Goal: Transaction & Acquisition: Book appointment/travel/reservation

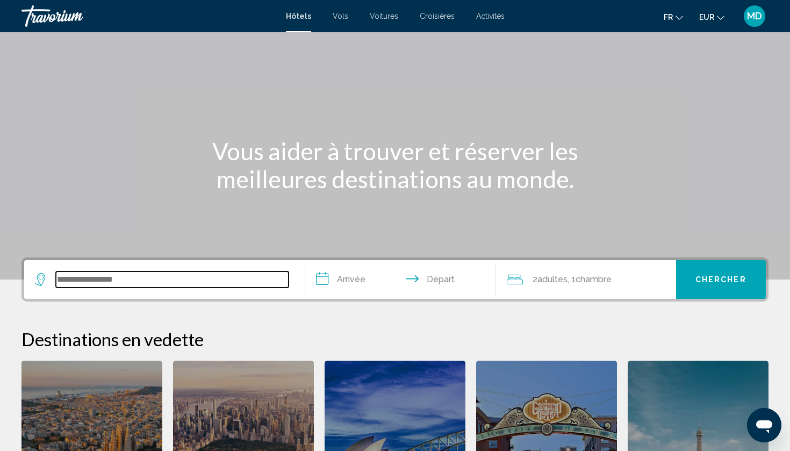
click at [154, 280] on input "Search widget" at bounding box center [172, 279] width 233 height 16
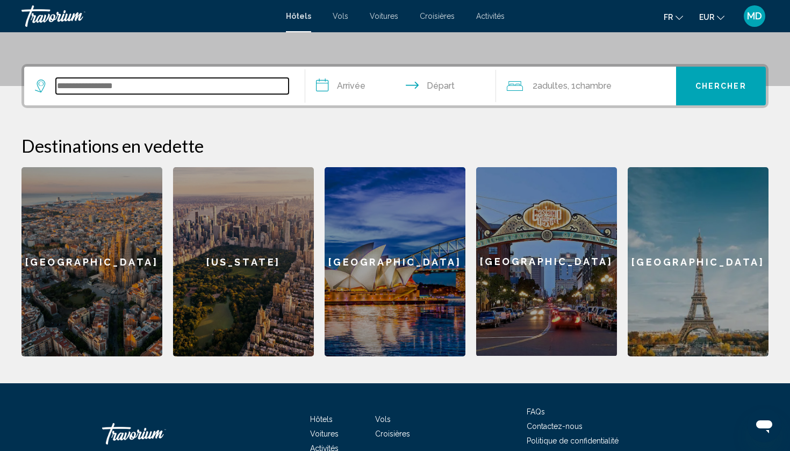
scroll to position [265, 0]
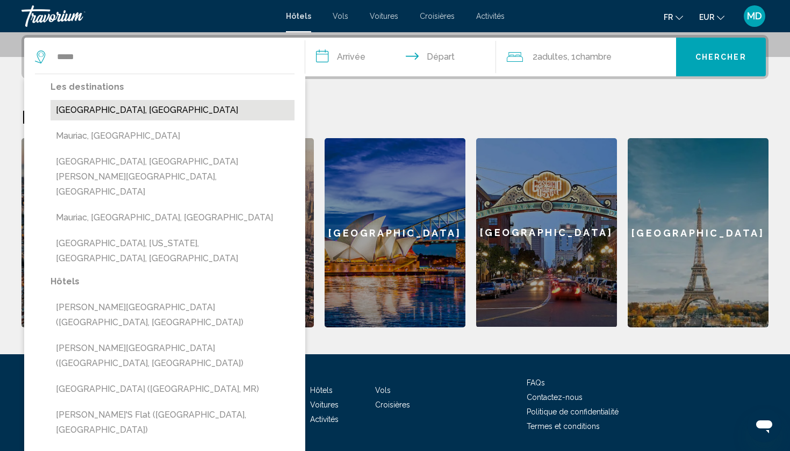
click at [138, 108] on button "[GEOGRAPHIC_DATA], [GEOGRAPHIC_DATA]" at bounding box center [172, 110] width 244 height 20
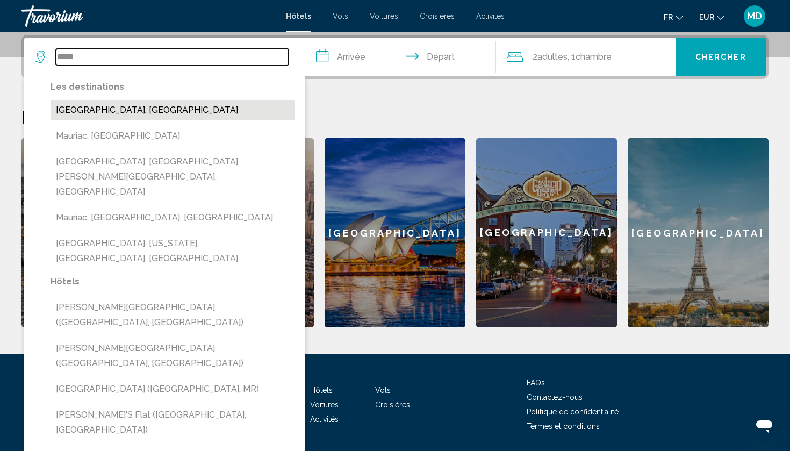
type input "**********"
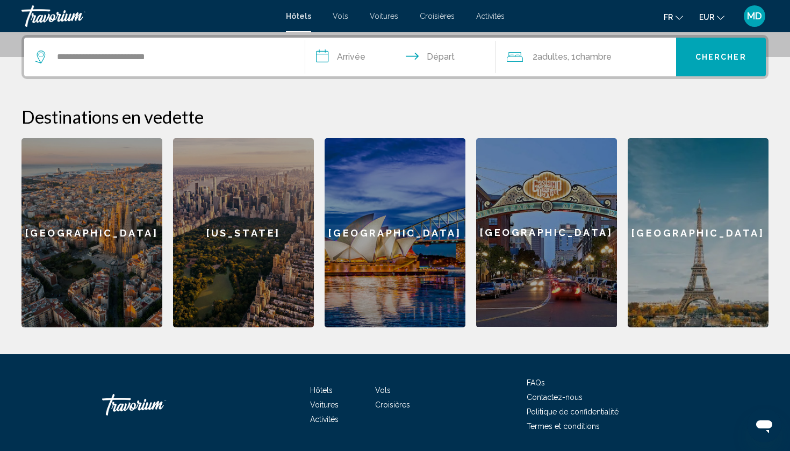
click at [362, 50] on input "**********" at bounding box center [402, 59] width 195 height 42
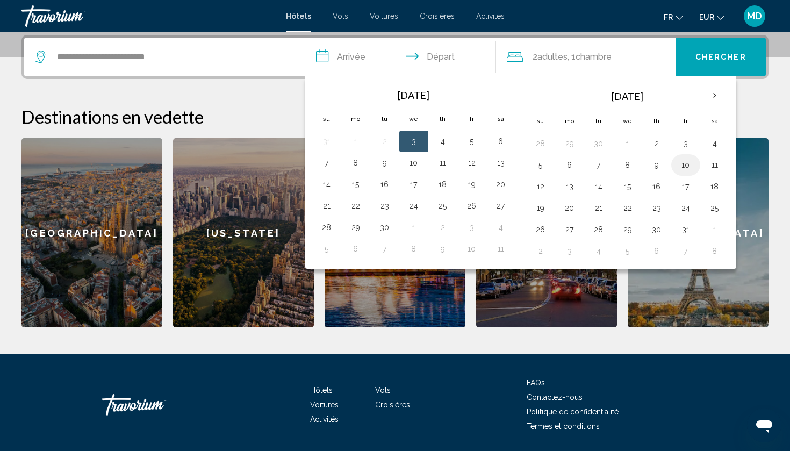
click at [689, 165] on button "10" at bounding box center [685, 164] width 17 height 15
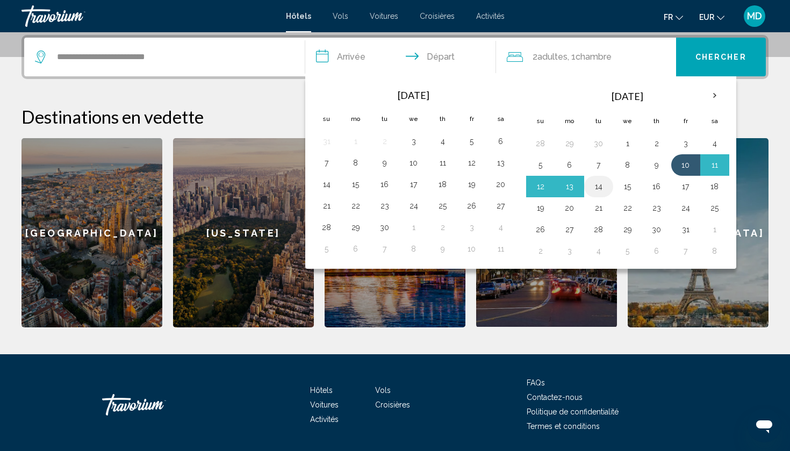
click at [602, 185] on button "14" at bounding box center [598, 186] width 17 height 15
type input "**********"
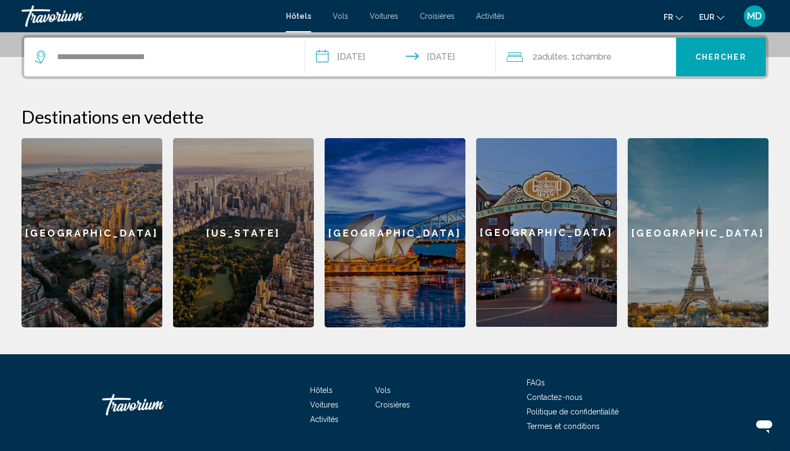
click at [721, 50] on button "Chercher" at bounding box center [721, 57] width 90 height 39
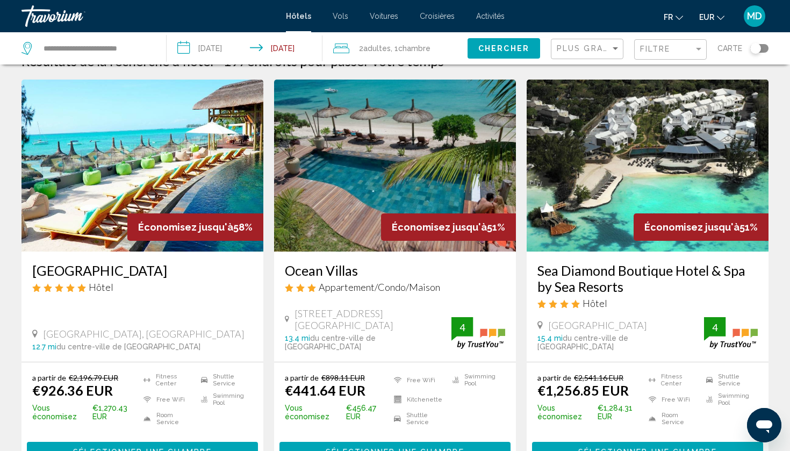
scroll to position [21, 0]
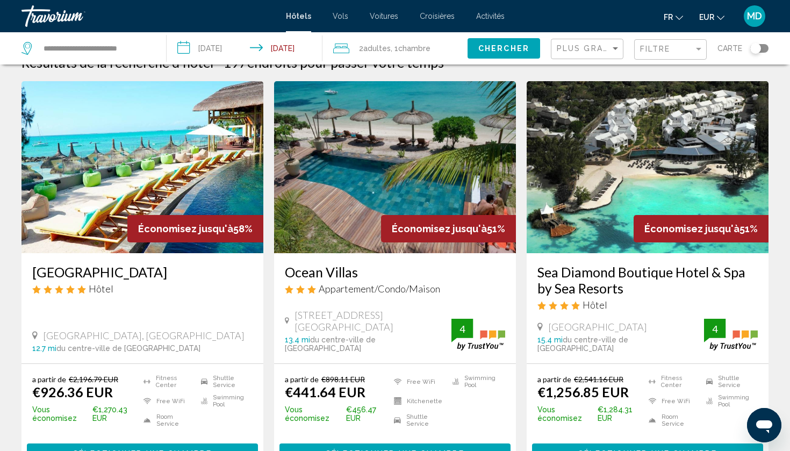
drag, startPoint x: 282, startPoint y: 272, endPoint x: 362, endPoint y: 275, distance: 80.6
click at [362, 276] on div "Ocean Villas Appartement/Condo/Maison [GEOGRAPHIC_DATA], [GEOGRAPHIC_DATA] 13.4…" at bounding box center [395, 308] width 242 height 110
copy h3 "Ocean Villas"
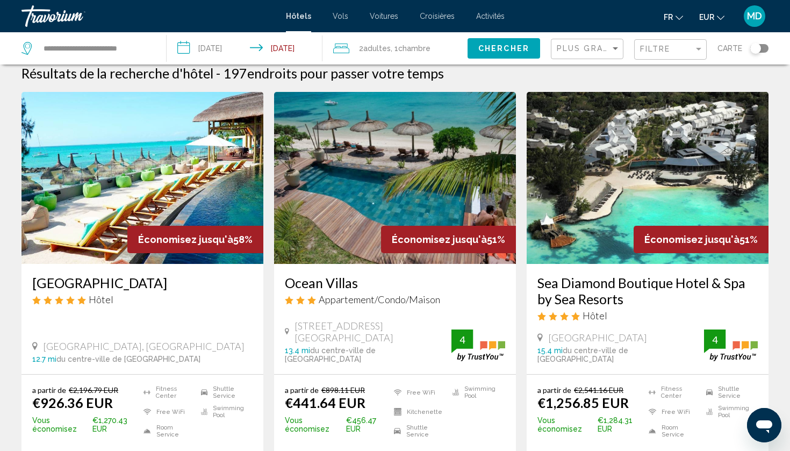
scroll to position [9, 0]
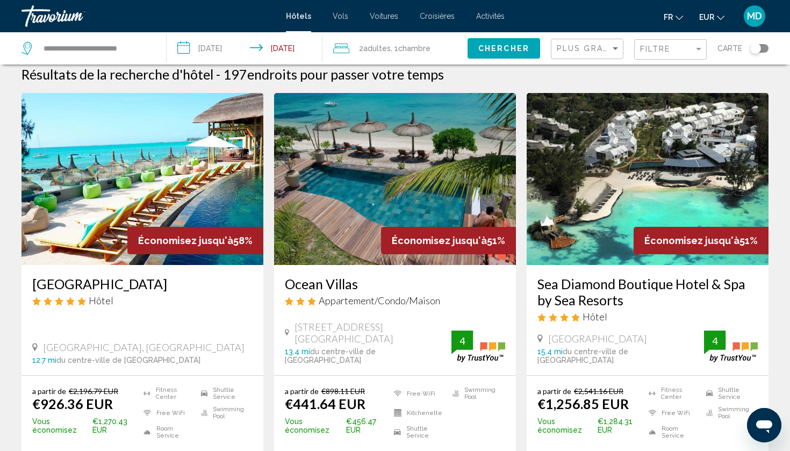
click at [324, 285] on h3 "Ocean Villas" at bounding box center [395, 284] width 220 height 16
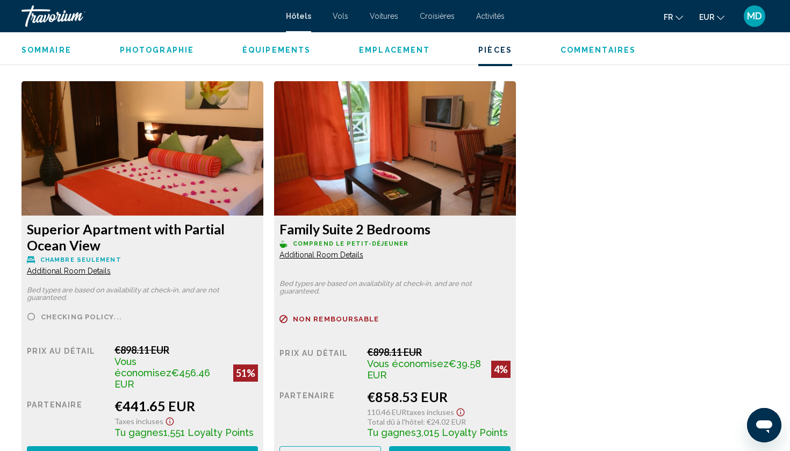
scroll to position [1447, 0]
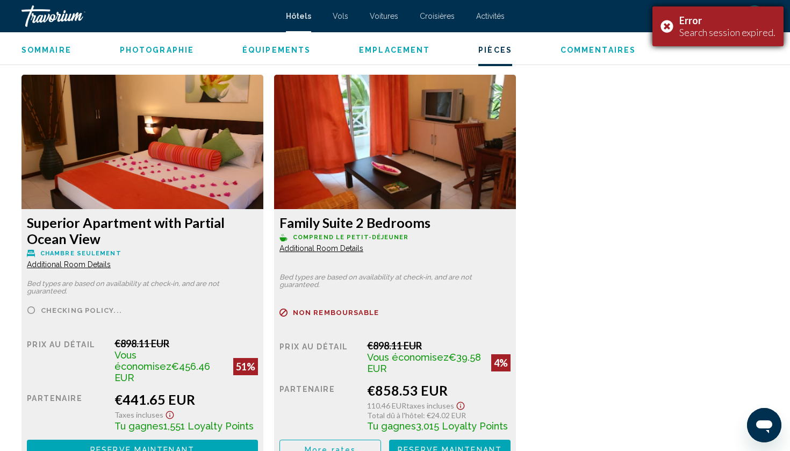
click at [663, 28] on div "Error Search session expired." at bounding box center [717, 26] width 131 height 40
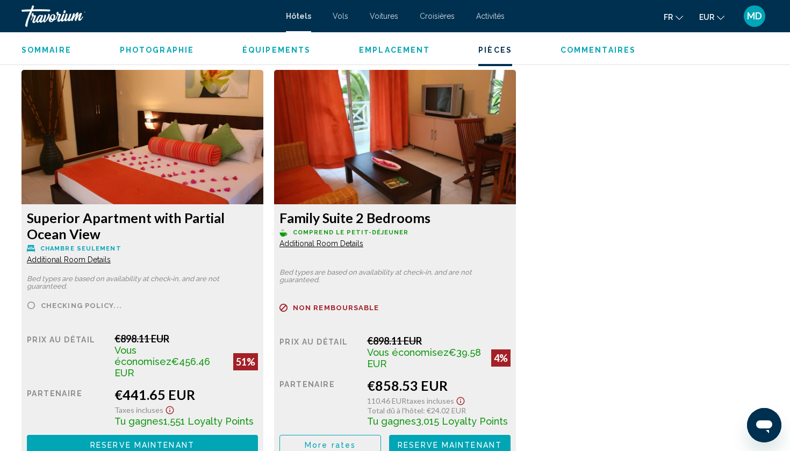
scroll to position [1452, 0]
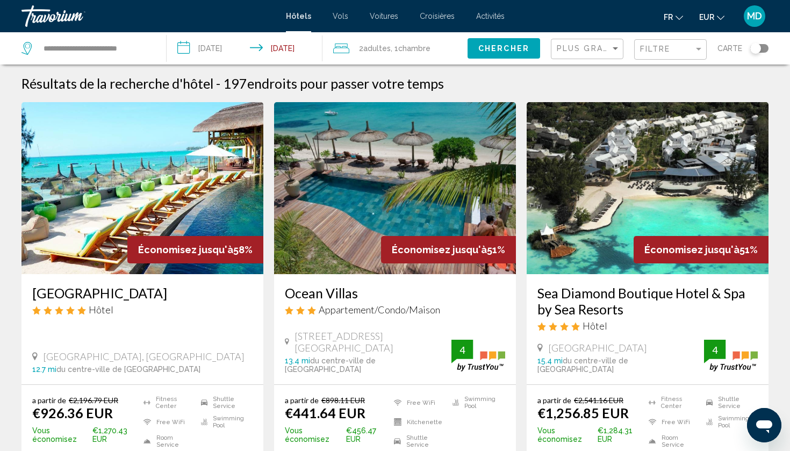
click at [675, 44] on div "Filtre" at bounding box center [671, 50] width 63 height 20
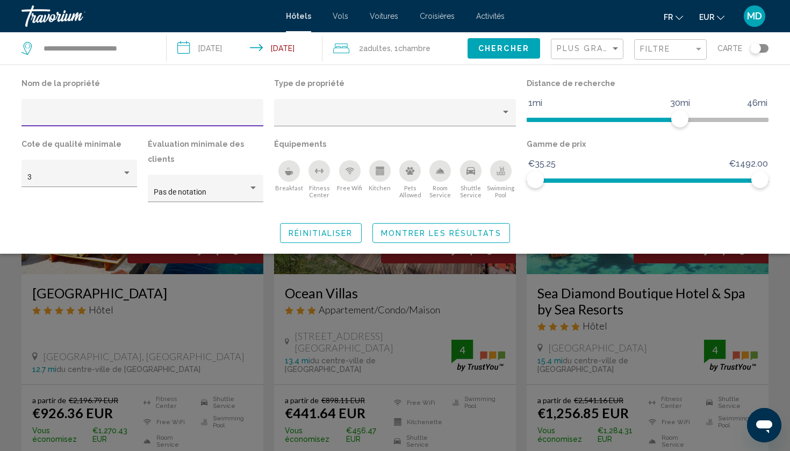
click at [503, 174] on icon "Swimming Pool" at bounding box center [500, 171] width 9 height 9
click at [439, 229] on span "Montrer les résultats" at bounding box center [441, 233] width 120 height 9
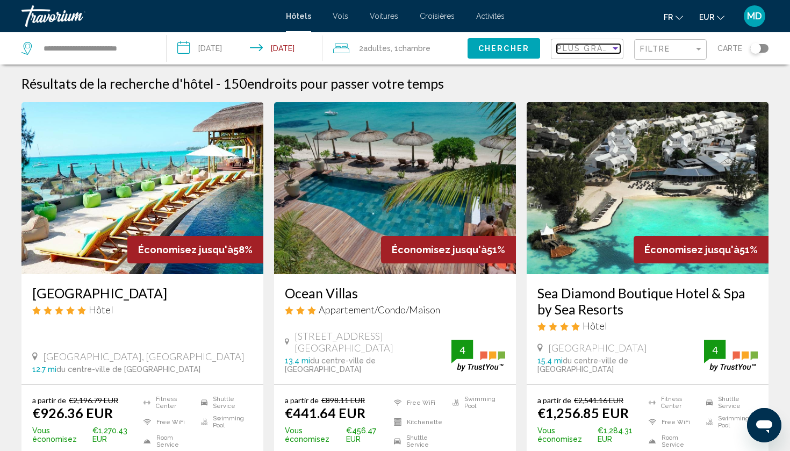
click at [603, 47] on span "Plus grandes économies" at bounding box center [621, 48] width 128 height 9
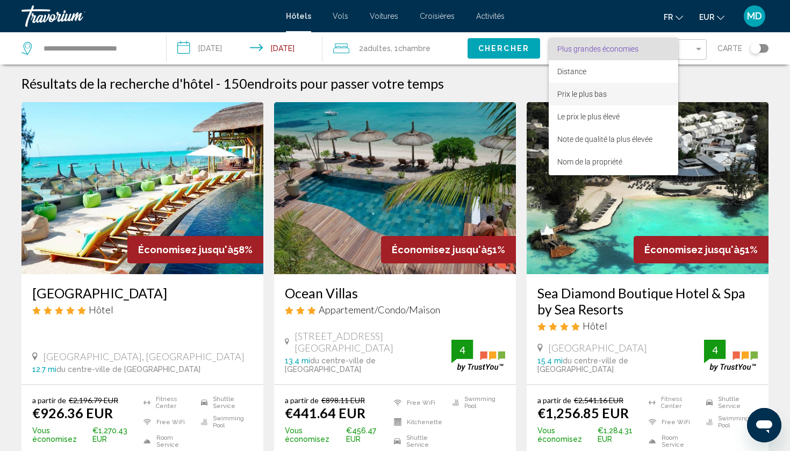
click at [588, 97] on span "Prix le plus bas" at bounding box center [581, 94] width 49 height 9
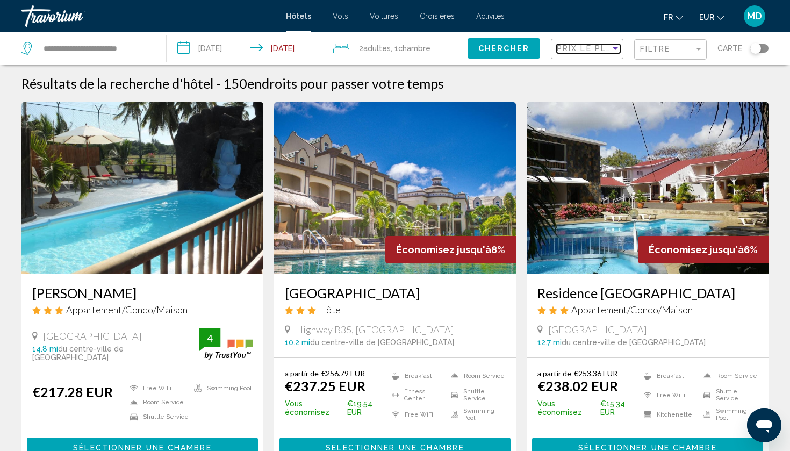
click at [588, 47] on span "Prix le plus bas" at bounding box center [598, 48] width 83 height 9
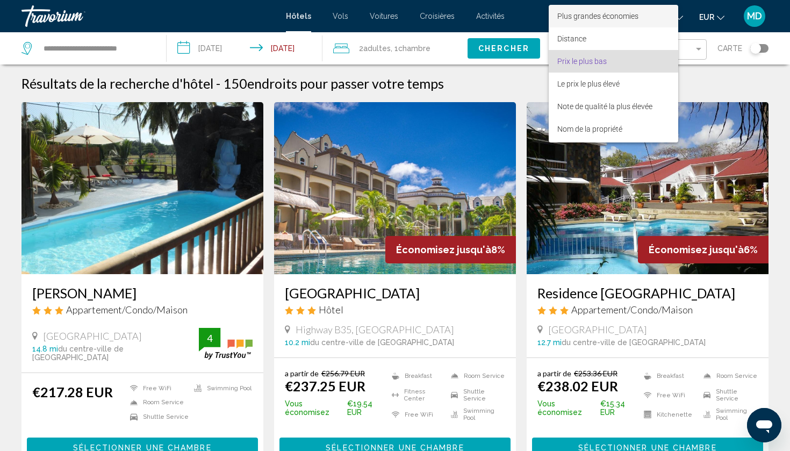
click at [623, 19] on span "Plus grandes économies" at bounding box center [597, 16] width 81 height 9
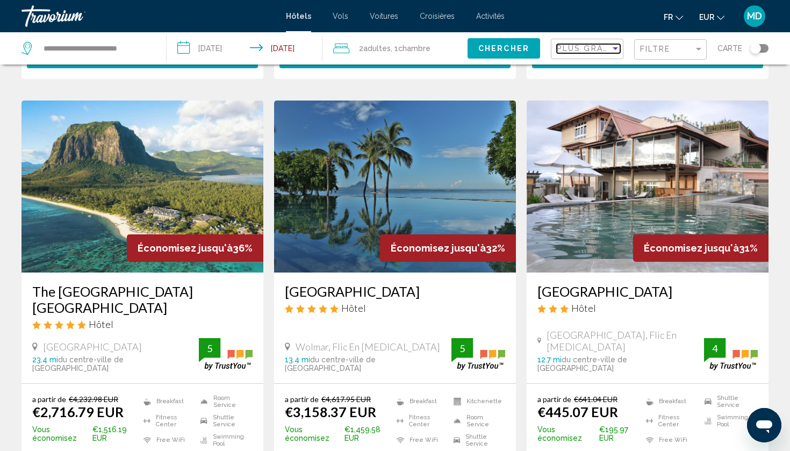
scroll to position [825, 0]
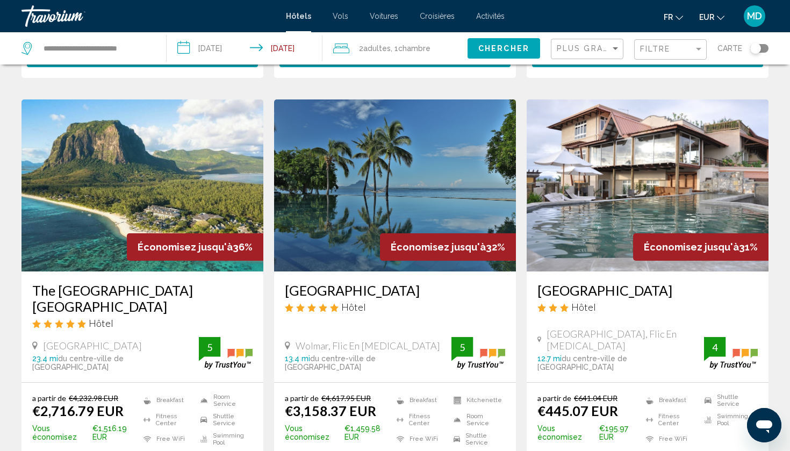
drag, startPoint x: 2, startPoint y: 295, endPoint x: 662, endPoint y: 282, distance: 660.4
click at [662, 282] on div "[GEOGRAPHIC_DATA] Hôtel [GEOGRAPHIC_DATA], Flic En [MEDICAL_DATA] 12.7 mi du ce…" at bounding box center [647, 326] width 242 height 110
copy h3 "[GEOGRAPHIC_DATA]"
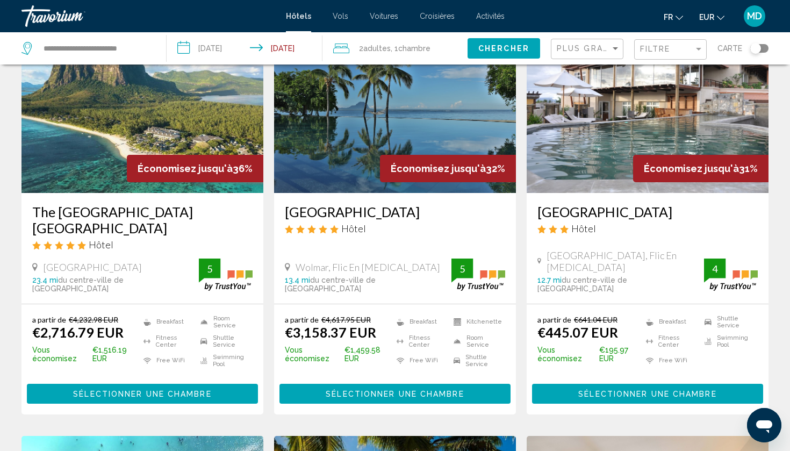
scroll to position [906, 0]
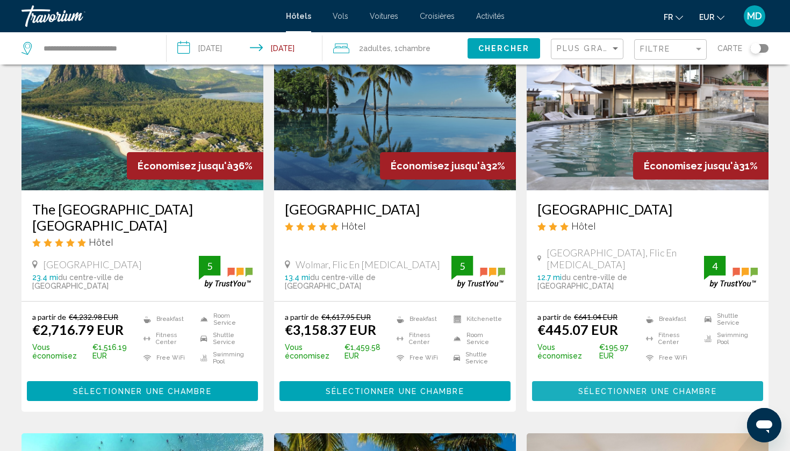
click at [667, 387] on span "Sélectionner une chambre" at bounding box center [647, 391] width 138 height 9
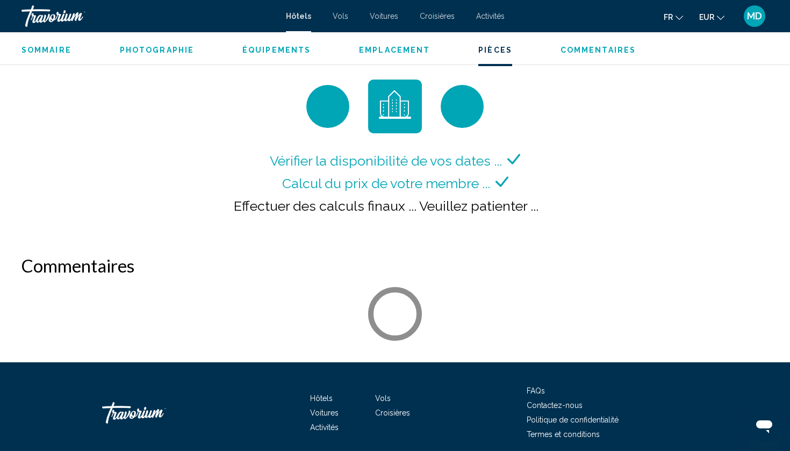
scroll to position [1456, 0]
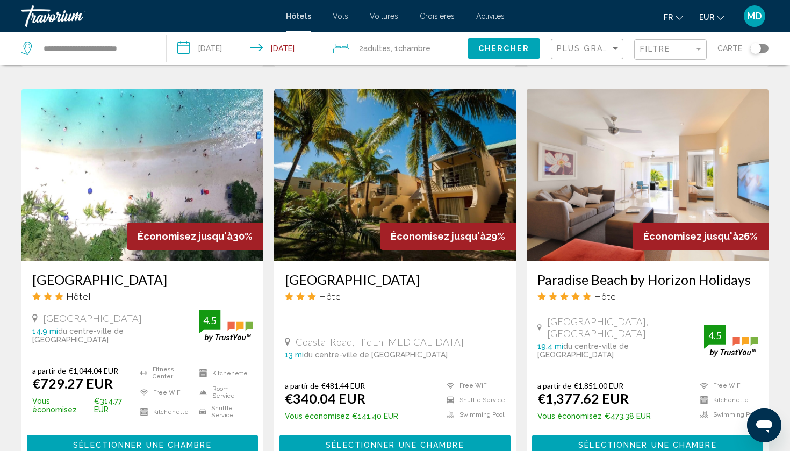
scroll to position [1250, 0]
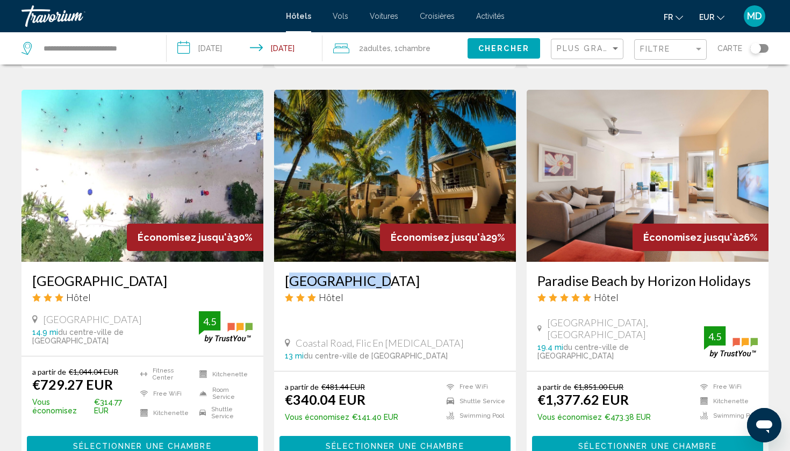
drag, startPoint x: 667, startPoint y: 382, endPoint x: 371, endPoint y: 272, distance: 315.6
click at [371, 272] on div "[GEOGRAPHIC_DATA] Hôtel Coastal Road, Flic En [MEDICAL_DATA] 13 mi du centre-vi…" at bounding box center [395, 316] width 242 height 109
copy h3 "[GEOGRAPHIC_DATA]"
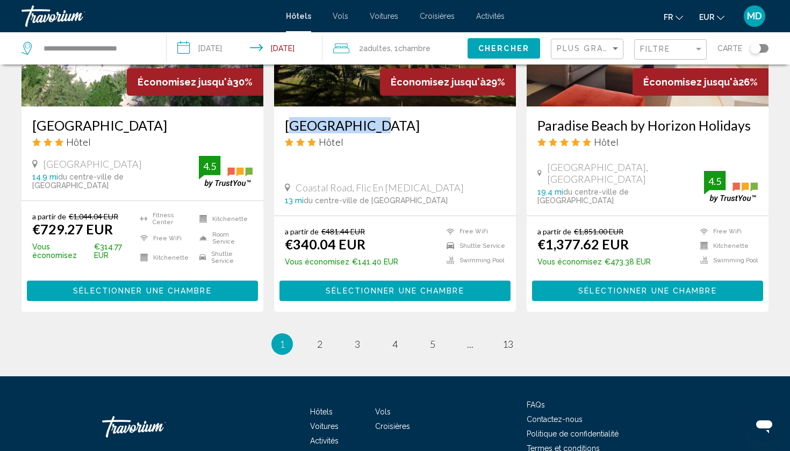
scroll to position [1396, 0]
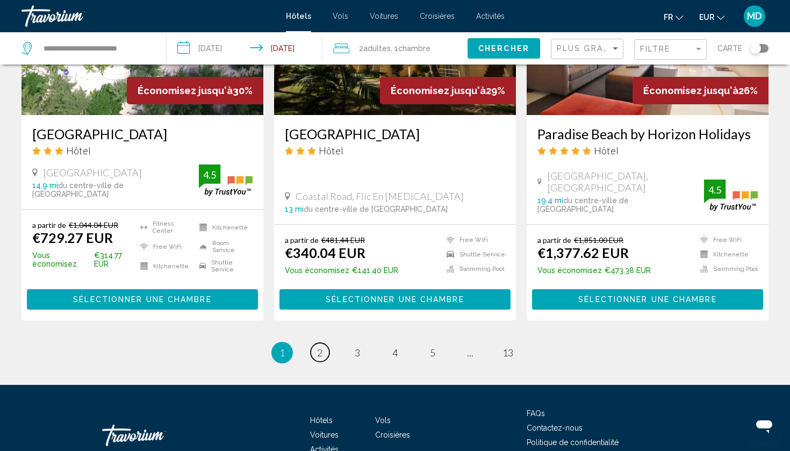
click at [321, 347] on span "2" at bounding box center [319, 353] width 5 height 12
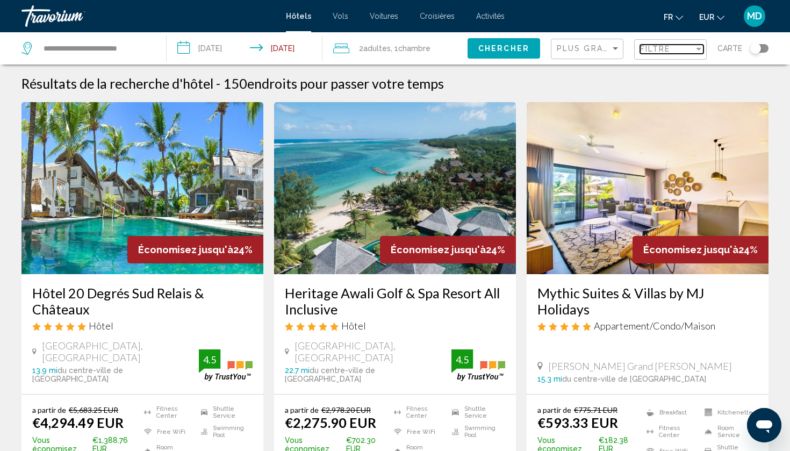
drag, startPoint x: 321, startPoint y: 345, endPoint x: 668, endPoint y: 47, distance: 457.2
click at [668, 47] on span "Filtre" at bounding box center [655, 49] width 31 height 9
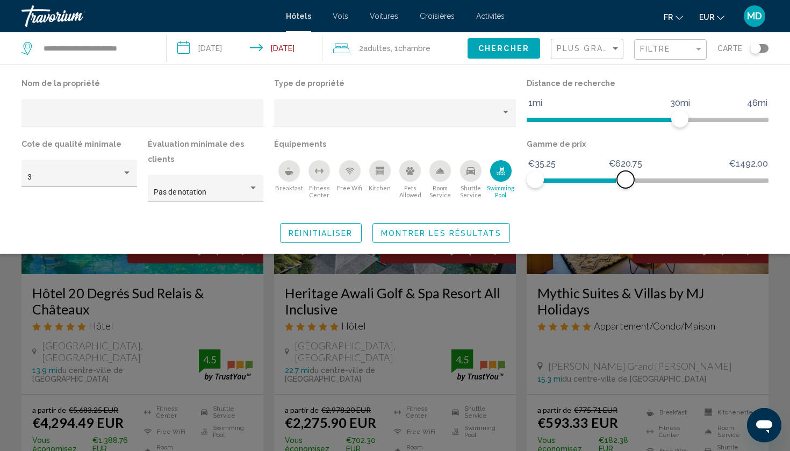
drag, startPoint x: 668, startPoint y: 47, endPoint x: 625, endPoint y: 193, distance: 152.2
click at [625, 193] on div "Gamme de prix €35.25 €1492.00 €35.25 €620.75" at bounding box center [647, 174] width 252 height 76
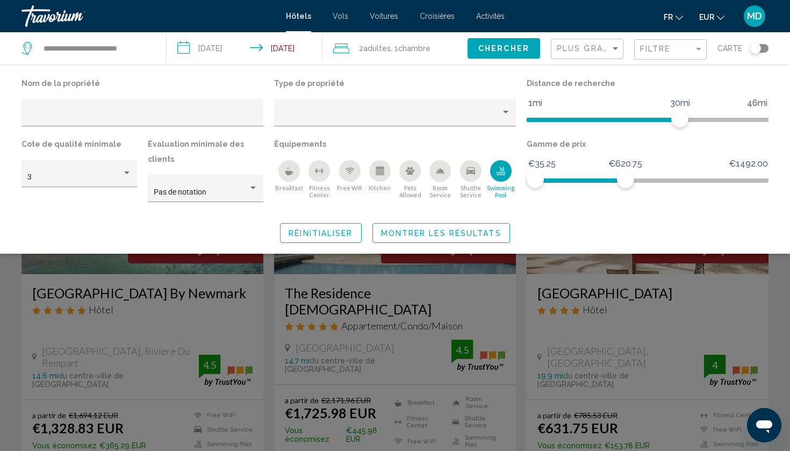
drag, startPoint x: 625, startPoint y: 193, endPoint x: 450, endPoint y: 223, distance: 178.1
click at [450, 229] on span "Montrer les résultats" at bounding box center [441, 233] width 120 height 9
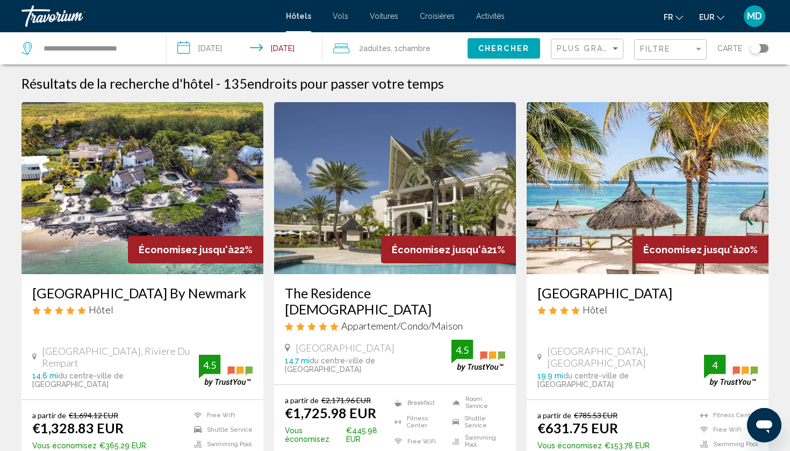
click at [675, 54] on div "Filtre" at bounding box center [671, 50] width 63 height 20
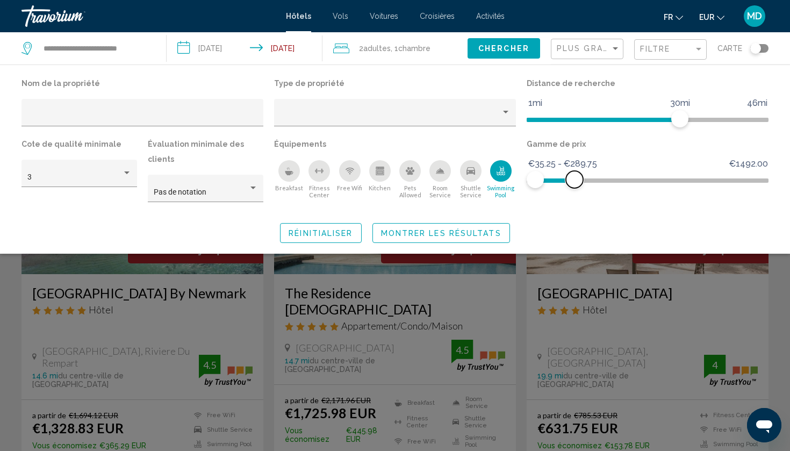
drag, startPoint x: 450, startPoint y: 223, endPoint x: 575, endPoint y: 178, distance: 132.9
click at [575, 178] on span "Hotel Filters" at bounding box center [574, 179] width 17 height 17
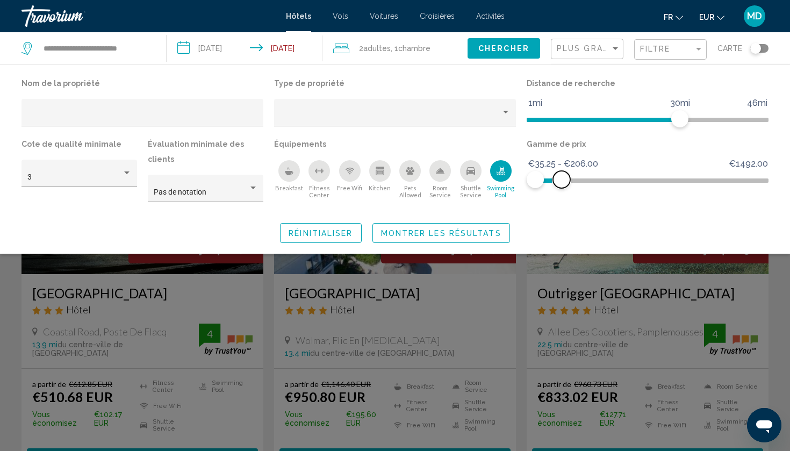
drag, startPoint x: 575, startPoint y: 178, endPoint x: 561, endPoint y: 178, distance: 13.4
click at [561, 178] on span "Hotel Filters" at bounding box center [561, 179] width 17 height 17
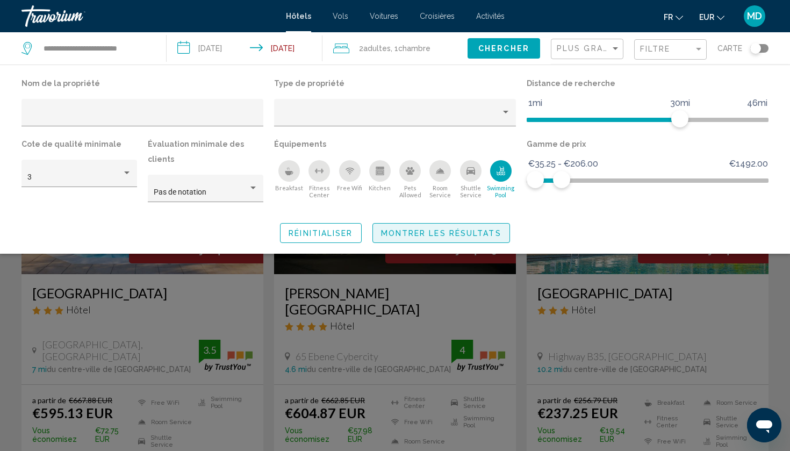
drag, startPoint x: 561, startPoint y: 178, endPoint x: 450, endPoint y: 226, distance: 121.3
click at [450, 229] on span "Montrer les résultats" at bounding box center [441, 233] width 120 height 9
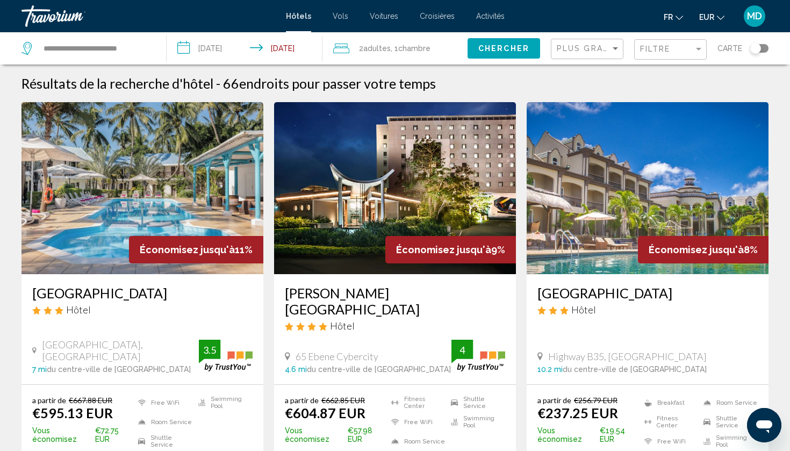
drag, startPoint x: 27, startPoint y: 292, endPoint x: 194, endPoint y: 297, distance: 166.6
click at [194, 297] on div "[GEOGRAPHIC_DATA] Hôtel [GEOGRAPHIC_DATA], [GEOGRAPHIC_DATA] 7 mi du centre-vil…" at bounding box center [142, 329] width 242 height 110
copy h3 "[GEOGRAPHIC_DATA]"
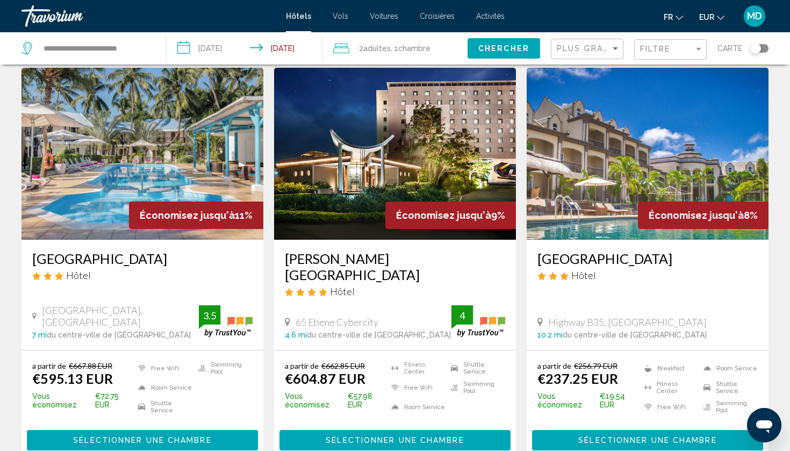
scroll to position [35, 0]
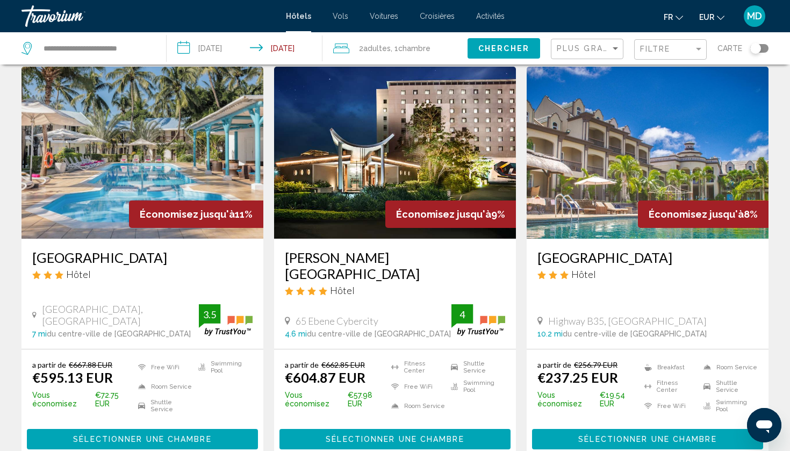
drag, startPoint x: 533, startPoint y: 259, endPoint x: 690, endPoint y: 260, distance: 156.9
click at [690, 260] on div "[GEOGRAPHIC_DATA] Hôtel Highway B35, [GEOGRAPHIC_DATA] 10.2 mi du centre-ville …" at bounding box center [647, 294] width 242 height 110
copy h3 "[GEOGRAPHIC_DATA]"
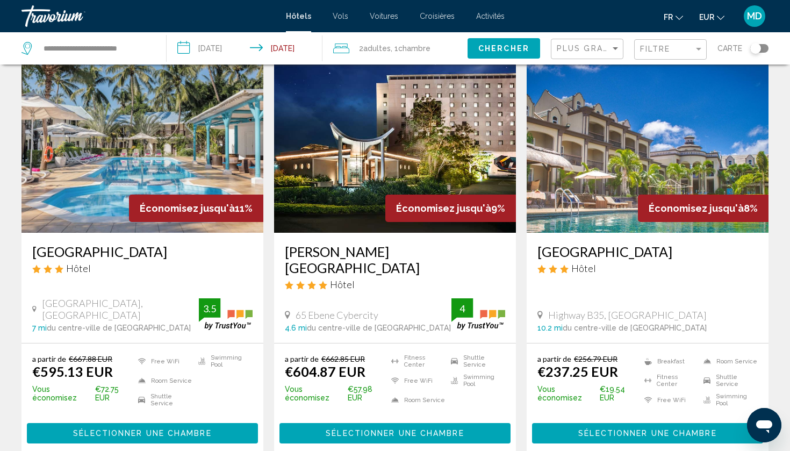
scroll to position [34, 0]
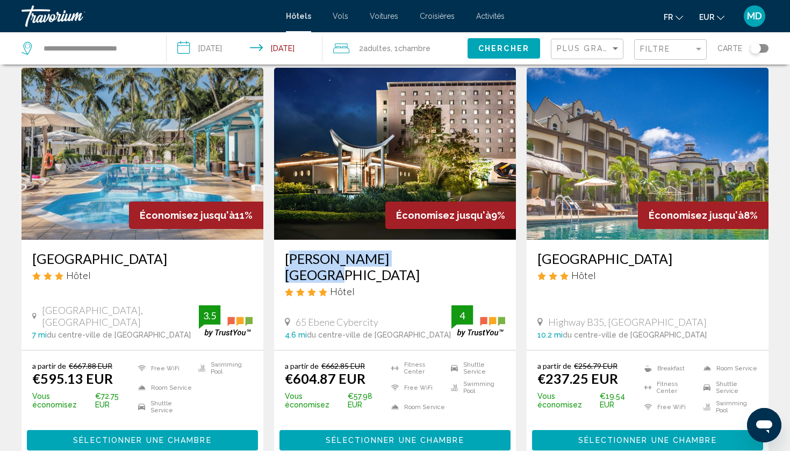
drag, startPoint x: 283, startPoint y: 258, endPoint x: 410, endPoint y: 259, distance: 126.8
click at [410, 259] on div "[PERSON_NAME][GEOGRAPHIC_DATA] Hôtel 65 Ebene Cybercity 4.6 mi du centre-ville …" at bounding box center [395, 295] width 242 height 110
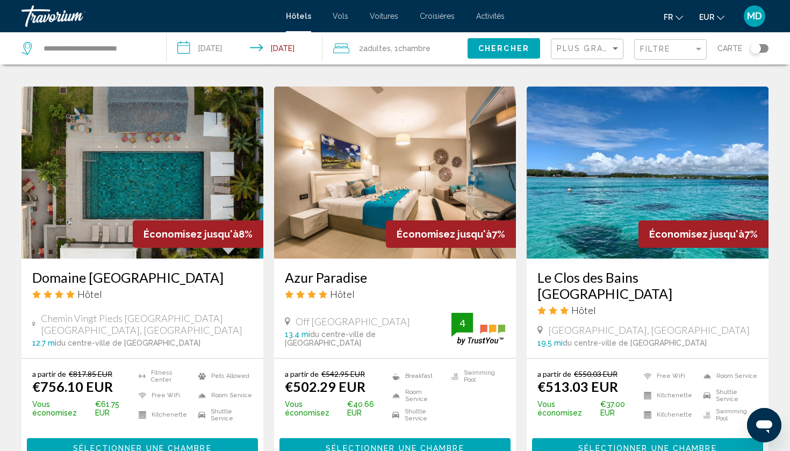
scroll to position [430, 0]
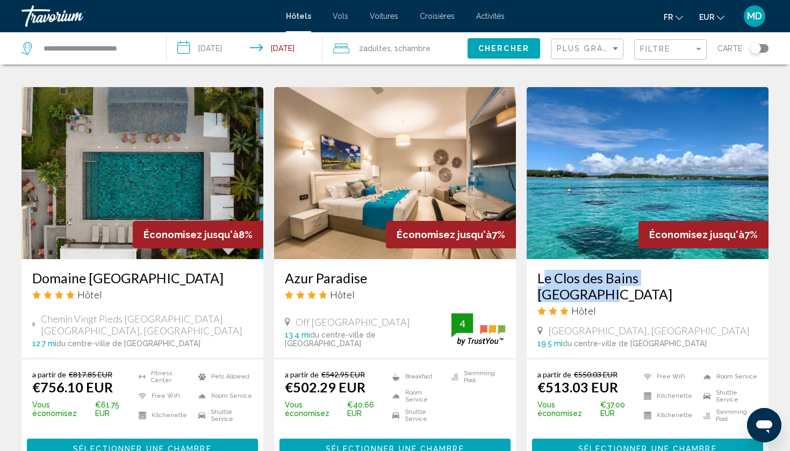
drag, startPoint x: 534, startPoint y: 263, endPoint x: 705, endPoint y: 259, distance: 171.4
click at [705, 259] on div "Le Clos des Bains [GEOGRAPHIC_DATA] Hôtel [GEOGRAPHIC_DATA], [GEOGRAPHIC_DATA] …" at bounding box center [647, 308] width 242 height 99
copy h3 "Le Clos des Bains [GEOGRAPHIC_DATA]"
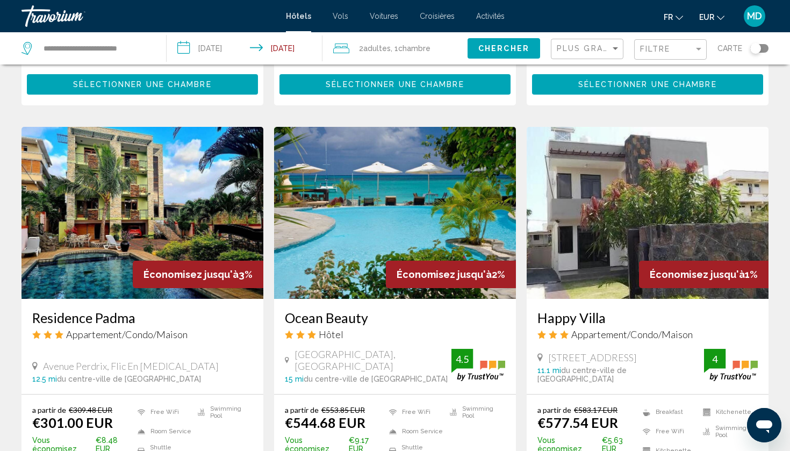
scroll to position [1187, 1]
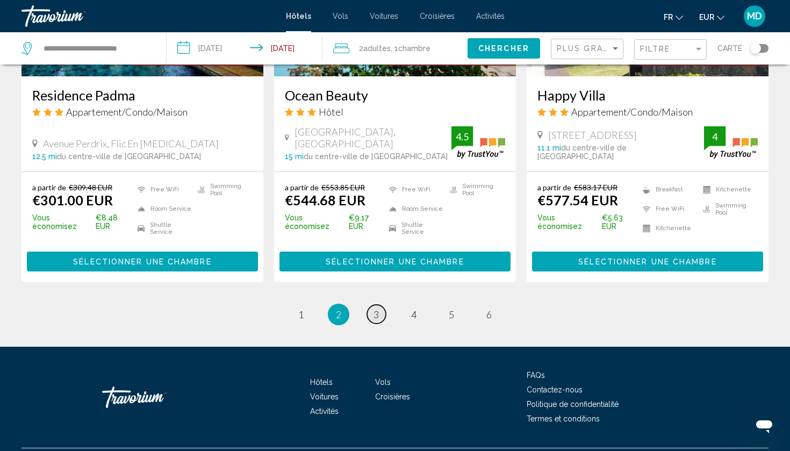
click at [377, 308] on span "3" at bounding box center [375, 314] width 5 height 12
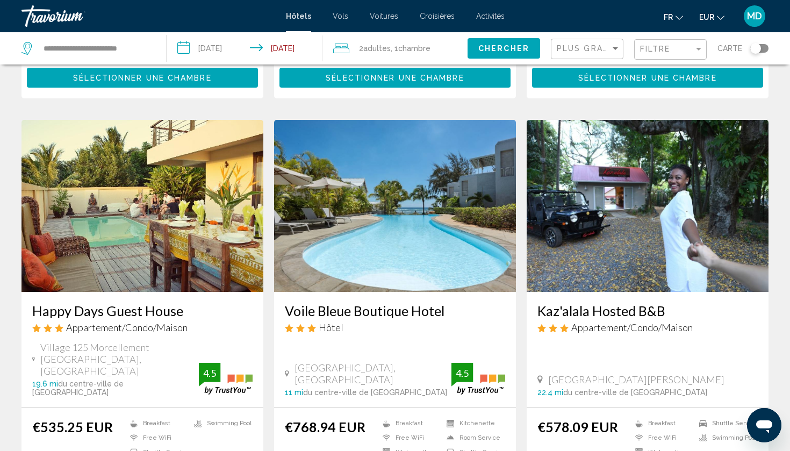
scroll to position [386, 0]
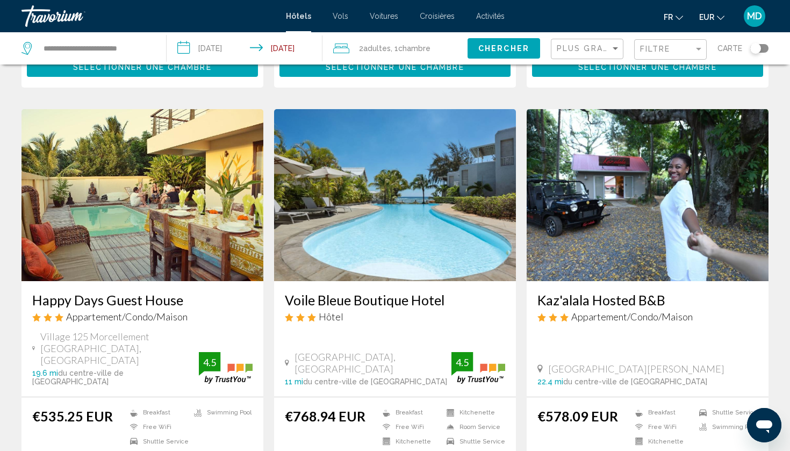
drag, startPoint x: 28, startPoint y: 292, endPoint x: 192, endPoint y: 297, distance: 163.9
click at [192, 297] on div "Happy Days Guest House Appartement/Condo/Maison Village 125 Morcellement [GEOGR…" at bounding box center [142, 339] width 242 height 116
copy h3 "Happy Days Guest House"
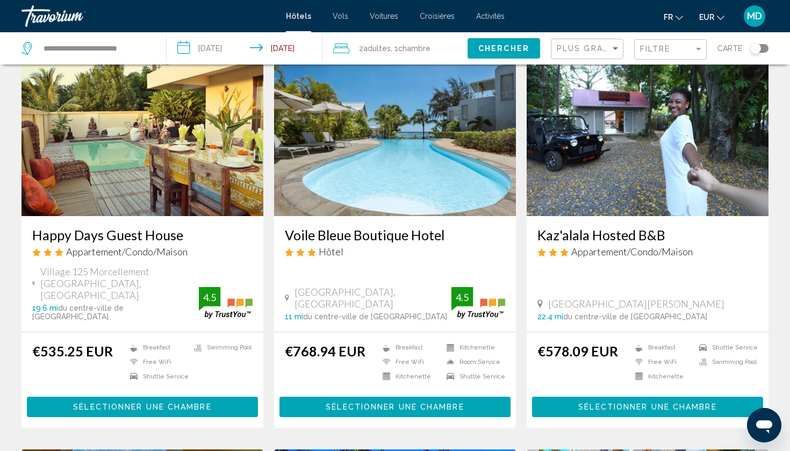
scroll to position [452, 0]
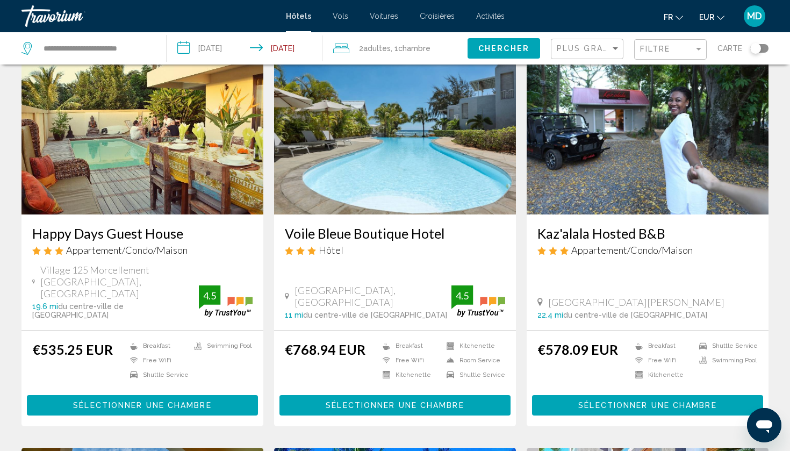
click at [167, 401] on span "Sélectionner une chambre" at bounding box center [142, 405] width 138 height 9
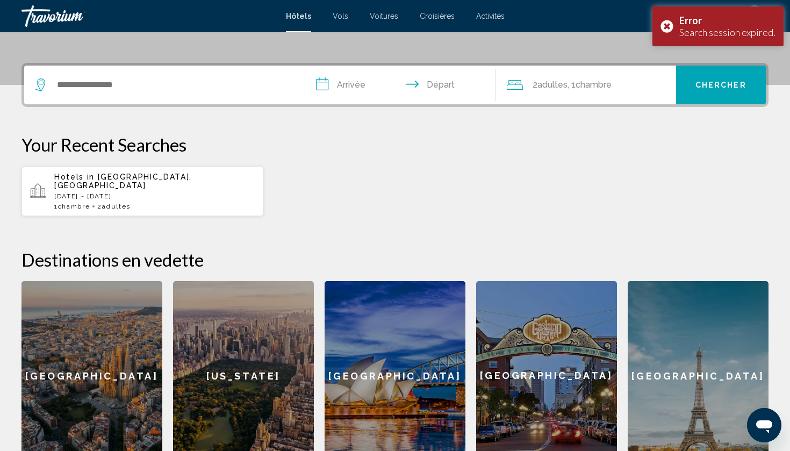
scroll to position [221, 0]
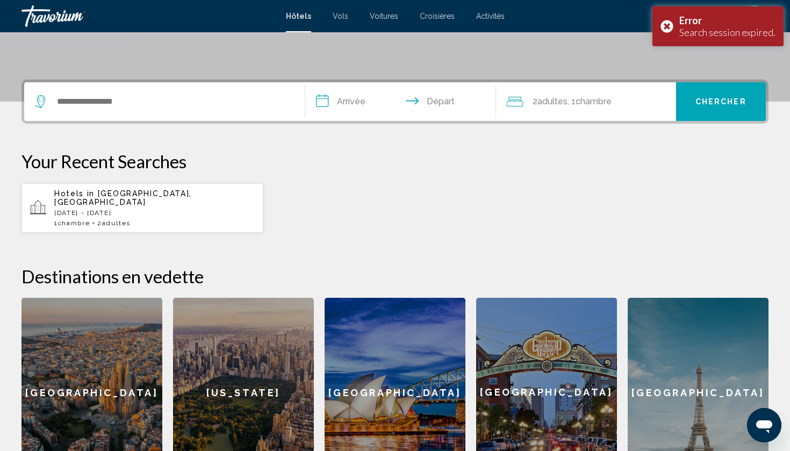
click at [144, 209] on p "[DATE] - [DATE]" at bounding box center [154, 213] width 200 height 8
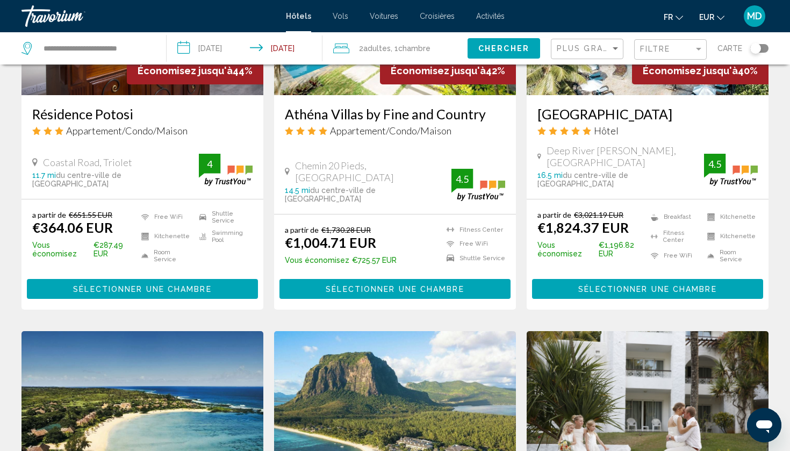
scroll to position [437, 0]
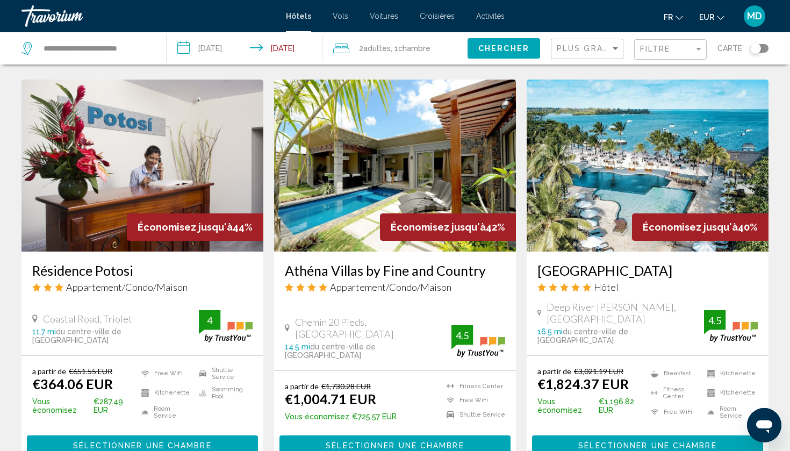
click at [692, 44] on div "Filtre" at bounding box center [671, 50] width 63 height 20
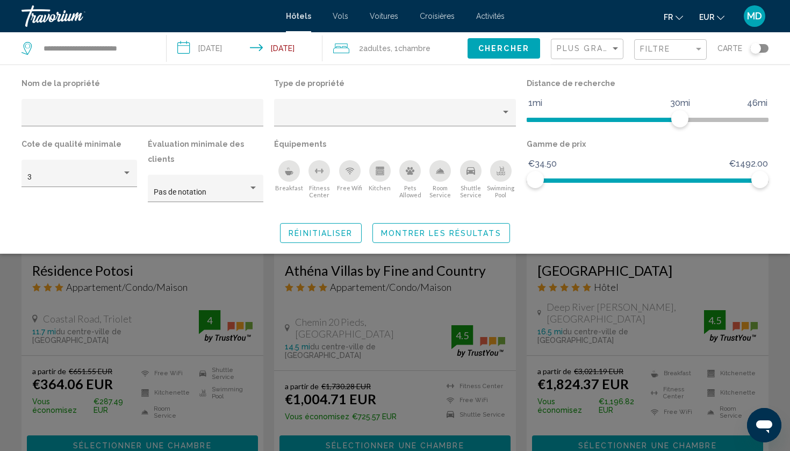
click at [497, 170] on icon "Swimming Pool" at bounding box center [500, 171] width 9 height 9
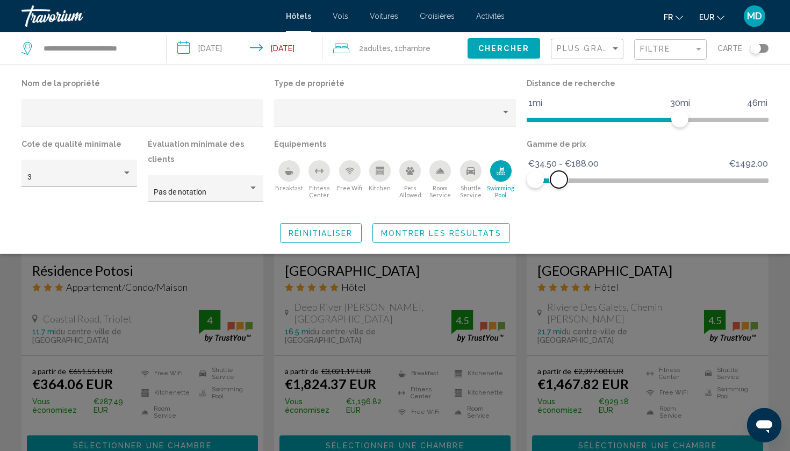
drag, startPoint x: 766, startPoint y: 181, endPoint x: 559, endPoint y: 185, distance: 207.4
click at [559, 185] on span "Hotel Filters" at bounding box center [558, 179] width 17 height 17
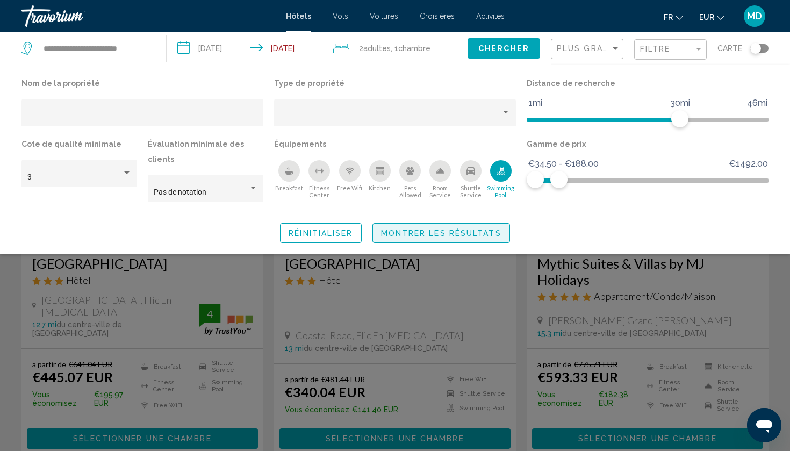
click at [423, 229] on span "Montrer les résultats" at bounding box center [441, 233] width 120 height 9
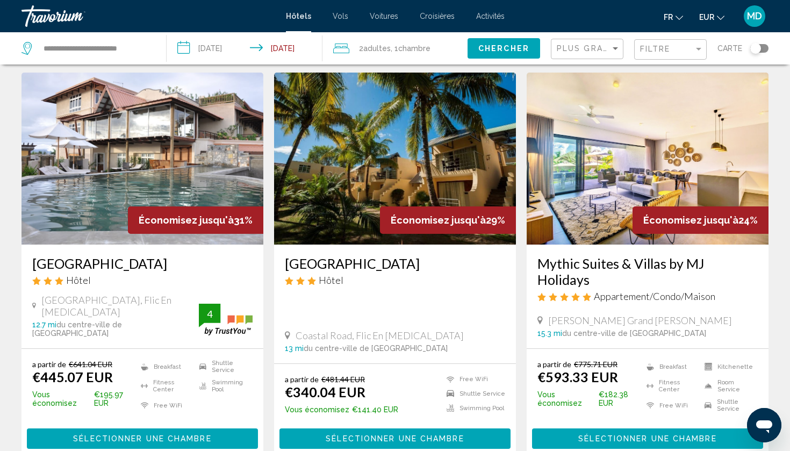
click at [677, 42] on div "Filtre" at bounding box center [671, 50] width 63 height 20
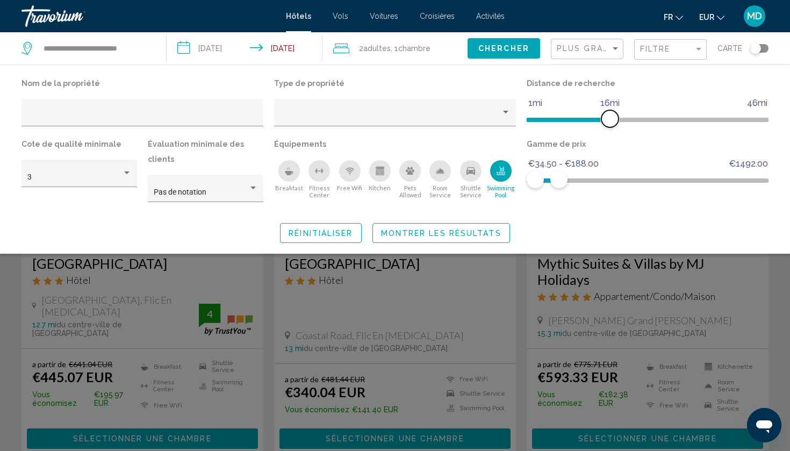
drag, startPoint x: 684, startPoint y: 120, endPoint x: 610, endPoint y: 116, distance: 73.7
click at [610, 116] on span "Hotel Filters" at bounding box center [609, 118] width 17 height 17
click at [132, 180] on div "3" at bounding box center [79, 173] width 116 height 27
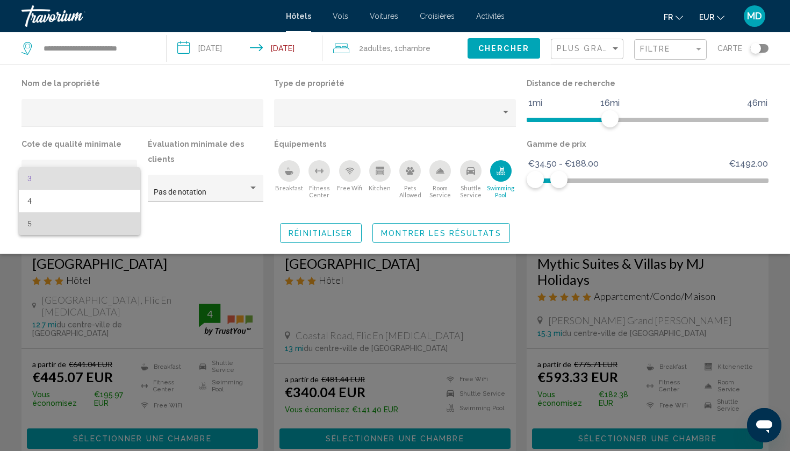
click at [80, 223] on span "5" at bounding box center [79, 223] width 104 height 23
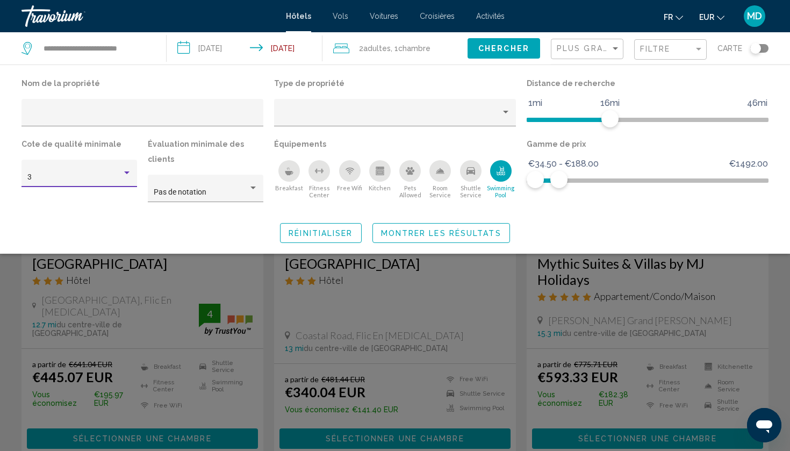
scroll to position [213, 0]
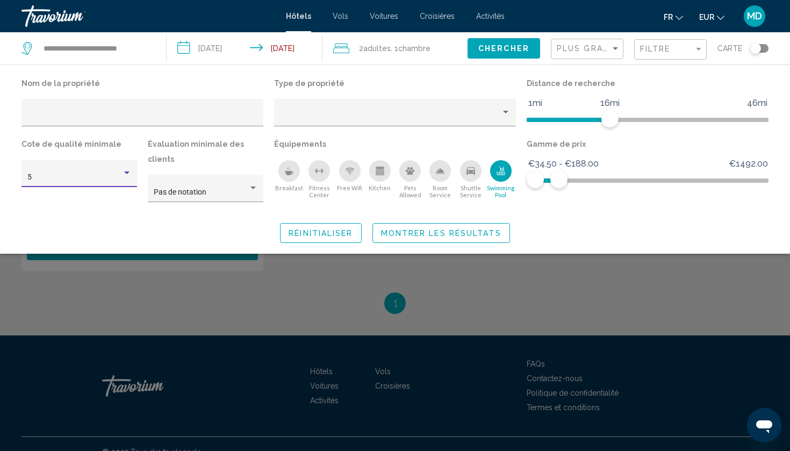
click at [84, 178] on div "5" at bounding box center [74, 177] width 95 height 9
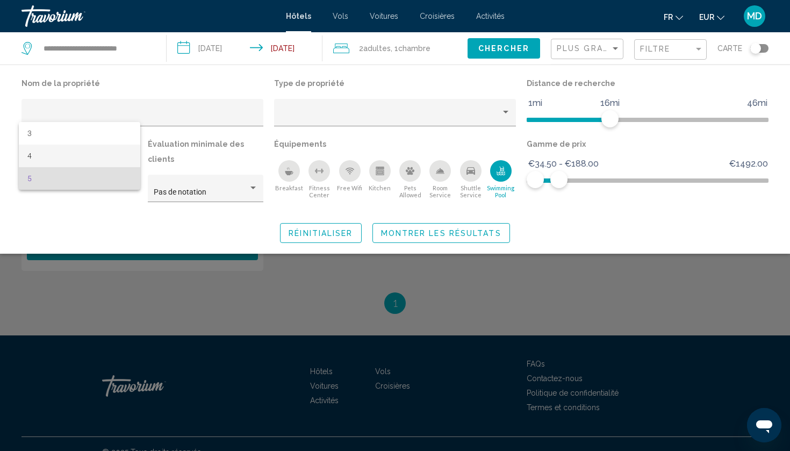
click at [82, 156] on span "4" at bounding box center [79, 156] width 104 height 23
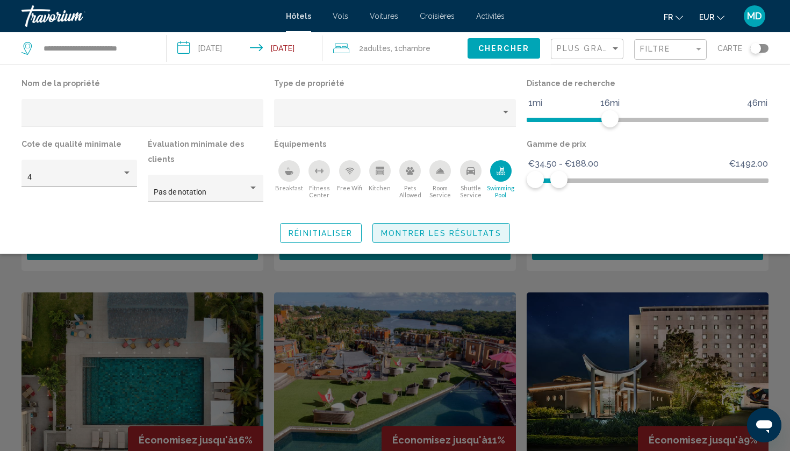
click at [441, 229] on span "Montrer les résultats" at bounding box center [441, 233] width 120 height 9
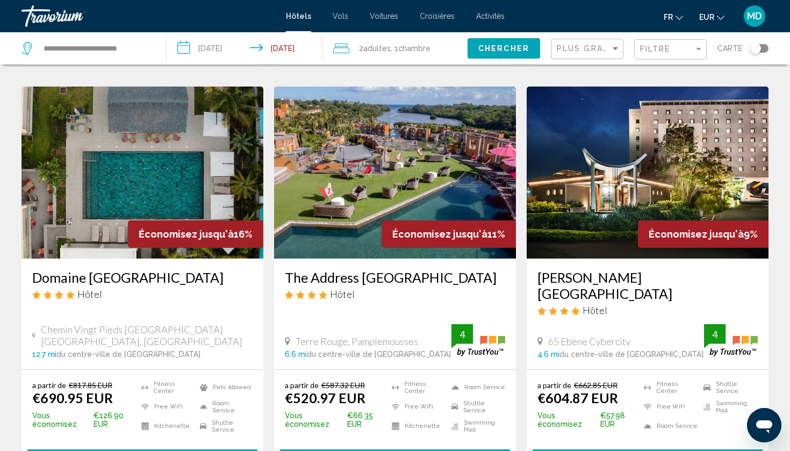
scroll to position [413, 0]
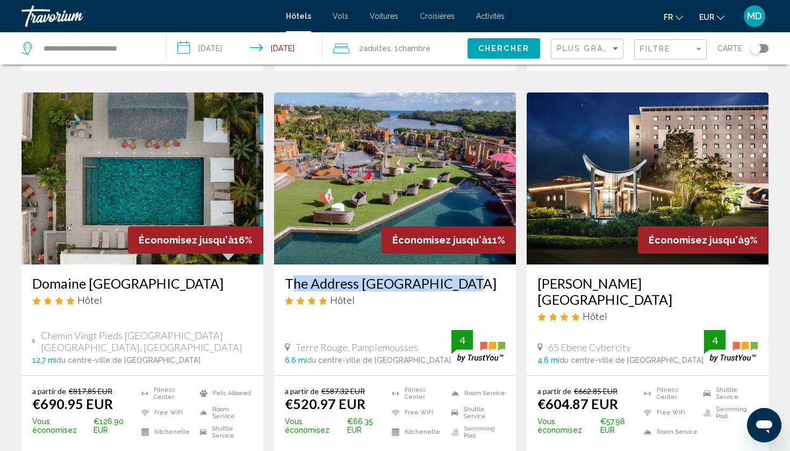
drag, startPoint x: 280, startPoint y: 276, endPoint x: 473, endPoint y: 280, distance: 192.4
click at [473, 280] on div "The Address [GEOGRAPHIC_DATA] Hôtel [GEOGRAPHIC_DATA], [GEOGRAPHIC_DATA] 6.6 mi…" at bounding box center [395, 319] width 242 height 110
